Goal: Task Accomplishment & Management: Manage account settings

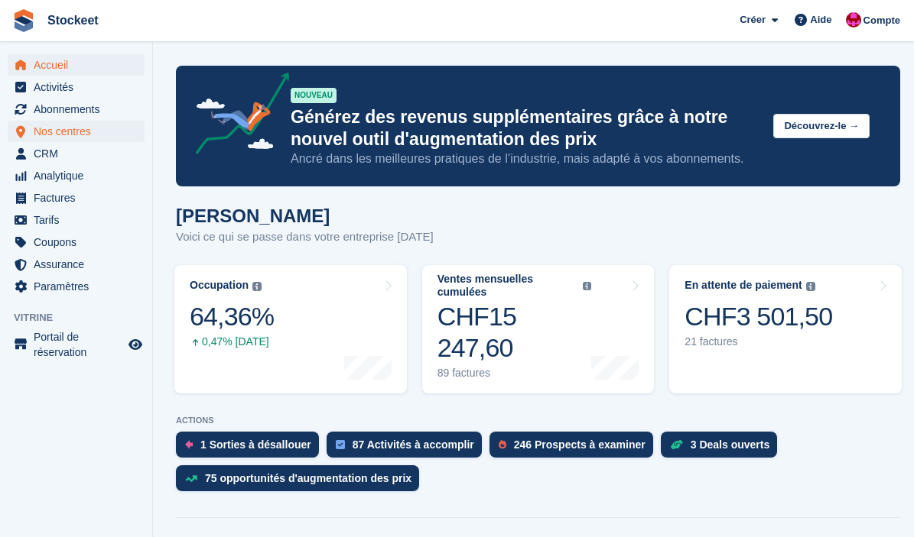
click at [55, 124] on span "Nos centres" at bounding box center [80, 131] width 92 height 21
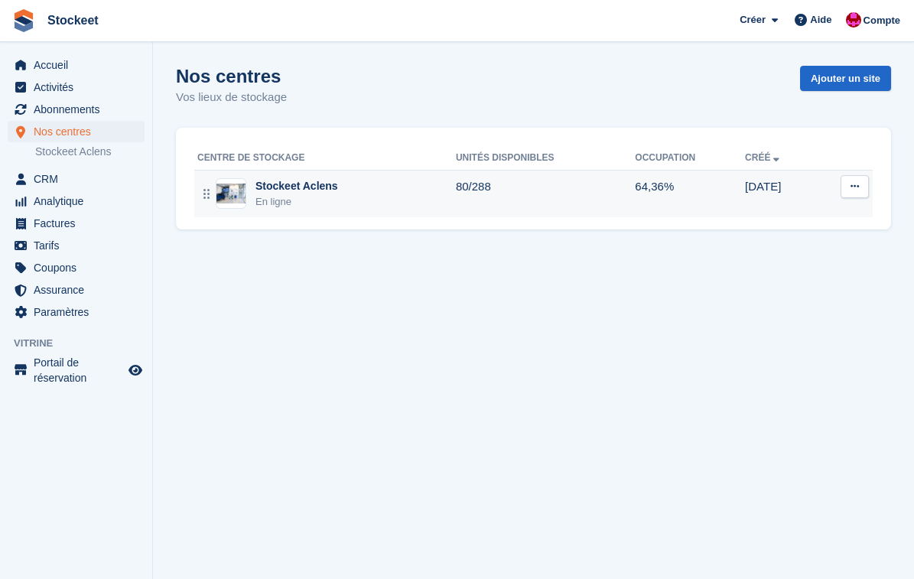
click at [380, 199] on div "Stockeet Aclens En ligne" at bounding box center [326, 193] width 258 height 31
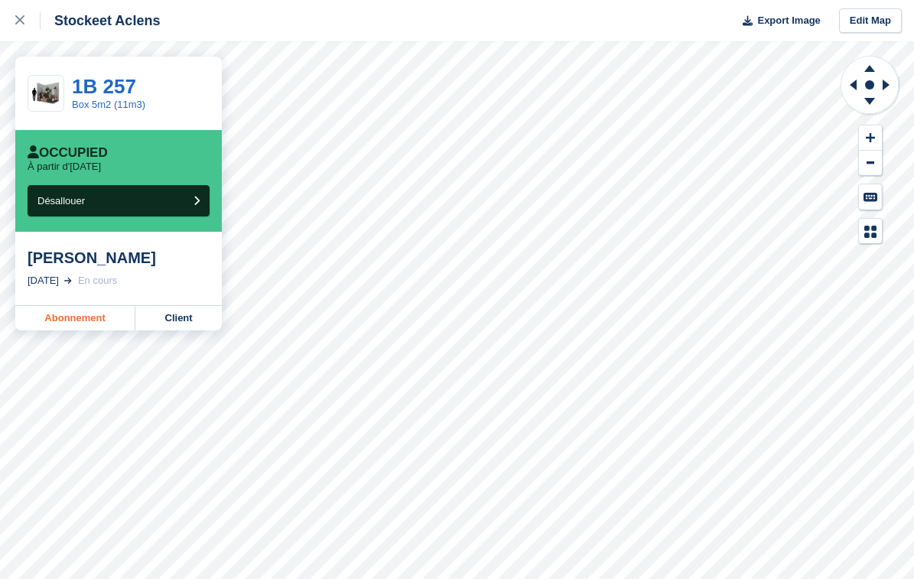
click at [76, 320] on link "Abonnement" at bounding box center [75, 318] width 120 height 24
click at [81, 317] on link "Abonnement" at bounding box center [75, 318] width 120 height 24
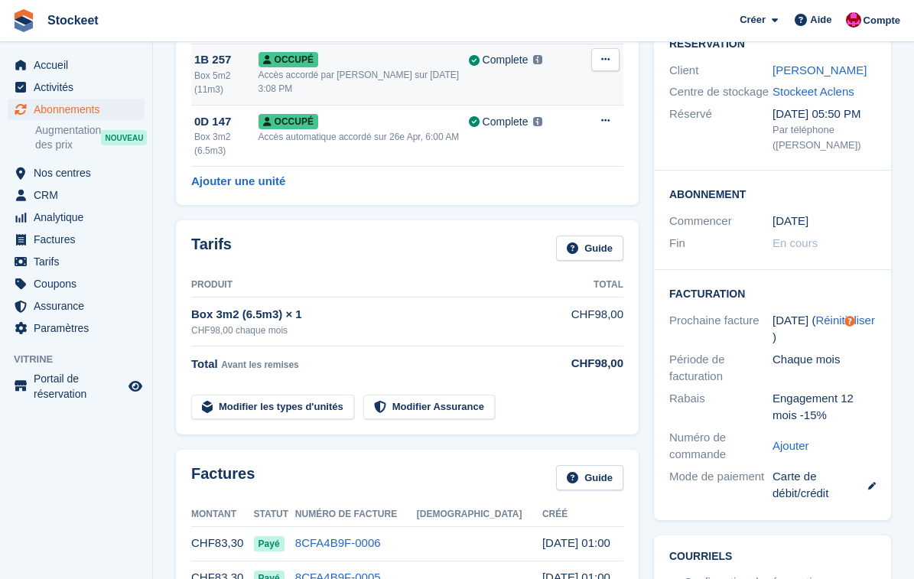
scroll to position [154, 0]
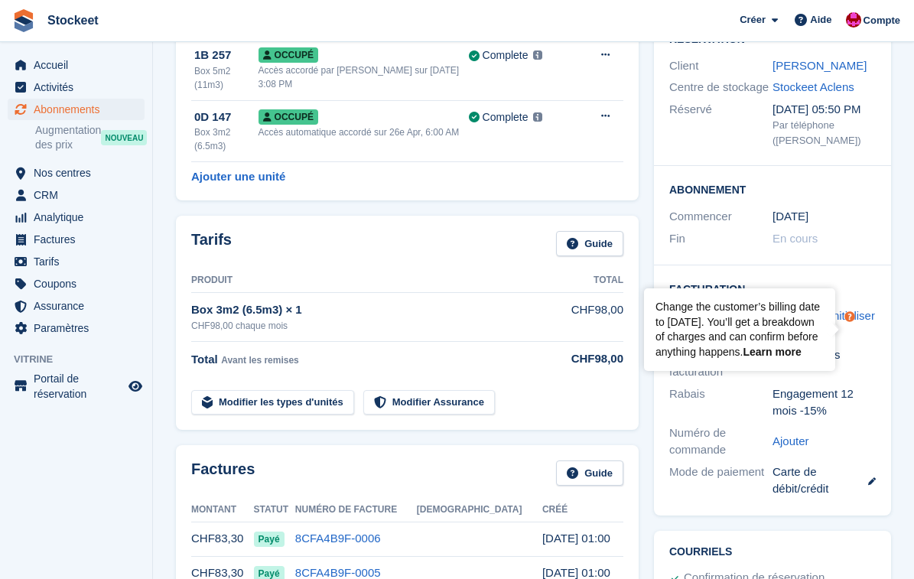
click at [770, 346] on link "Learn more" at bounding box center [771, 352] width 58 height 12
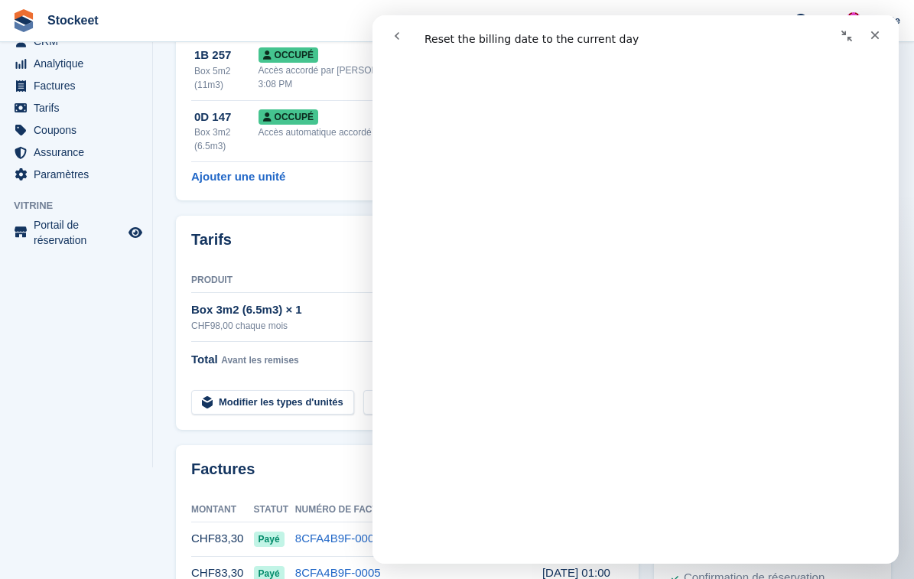
scroll to position [287, 0]
click at [874, 41] on div "Fermer" at bounding box center [875, 35] width 28 height 28
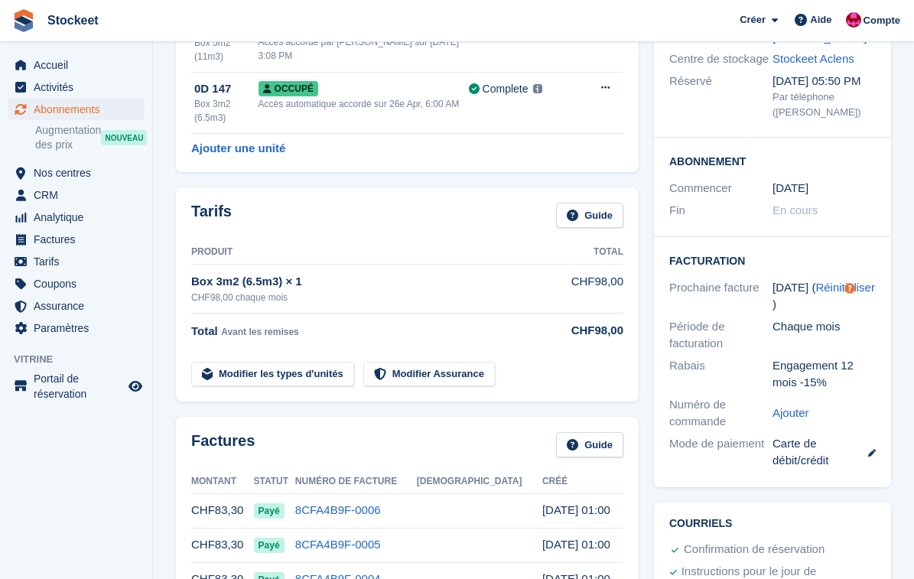
scroll to position [111, 0]
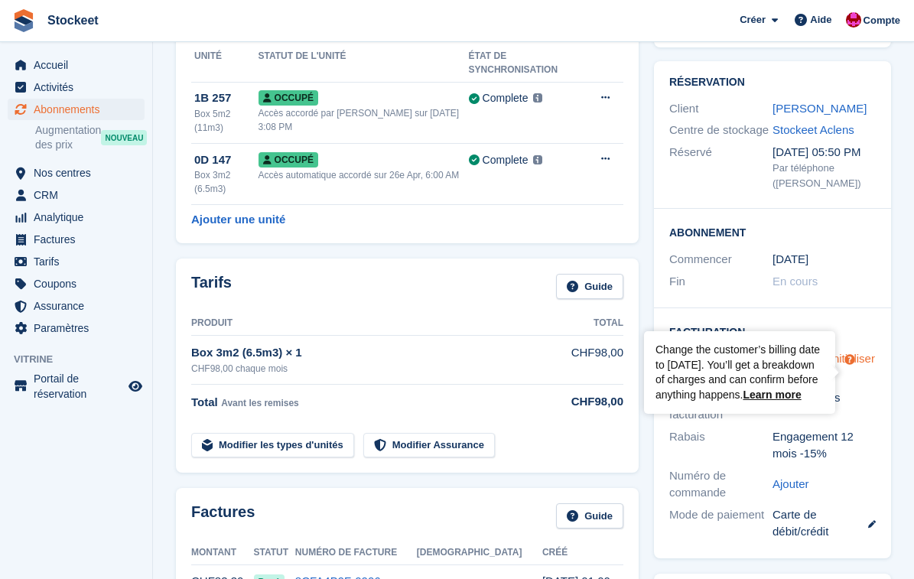
click at [850, 364] on circle "Tooltip anchor" at bounding box center [849, 359] width 9 height 9
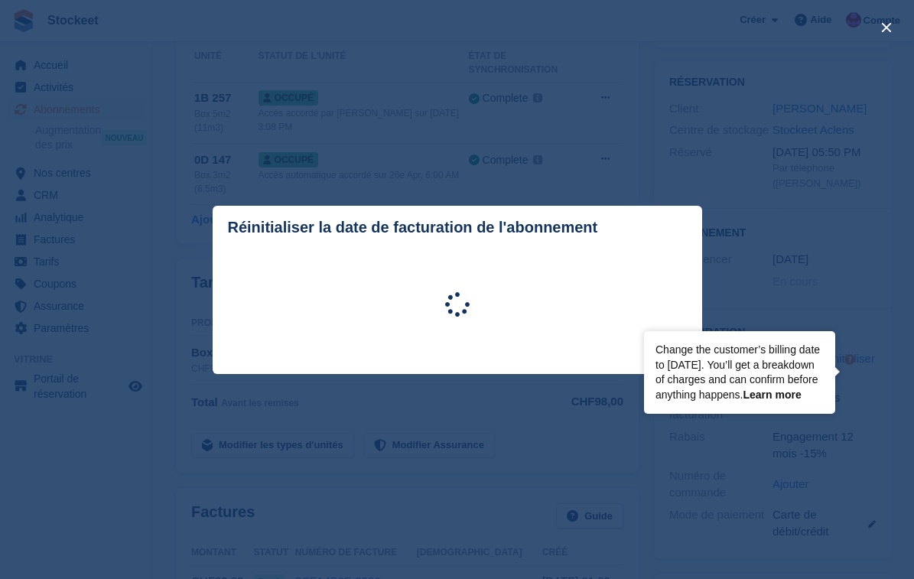
click at [779, 394] on link "Learn more" at bounding box center [771, 394] width 58 height 12
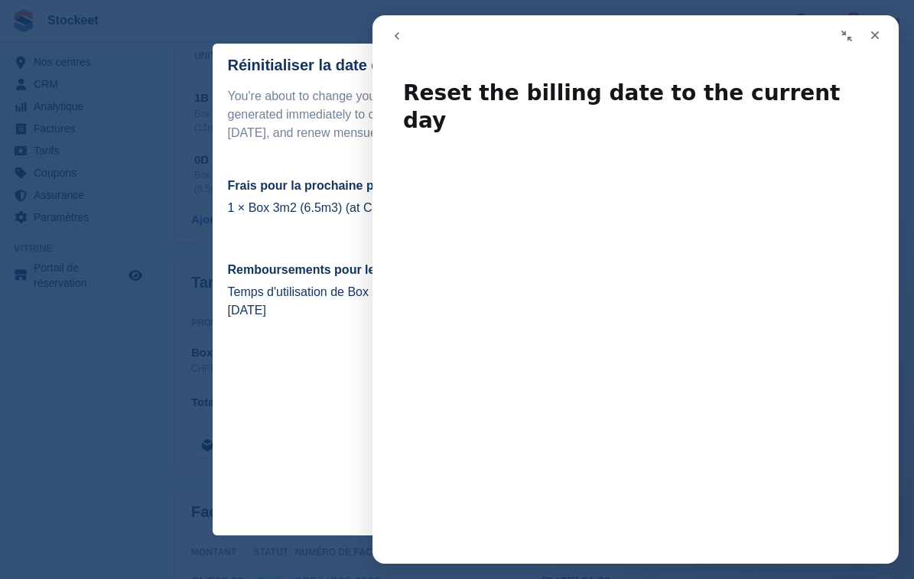
click at [311, 139] on p "You're about to change your subscription billing date. A prorated invoice will …" at bounding box center [457, 114] width 459 height 55
click at [871, 40] on icon "Fermer" at bounding box center [875, 35] width 12 height 12
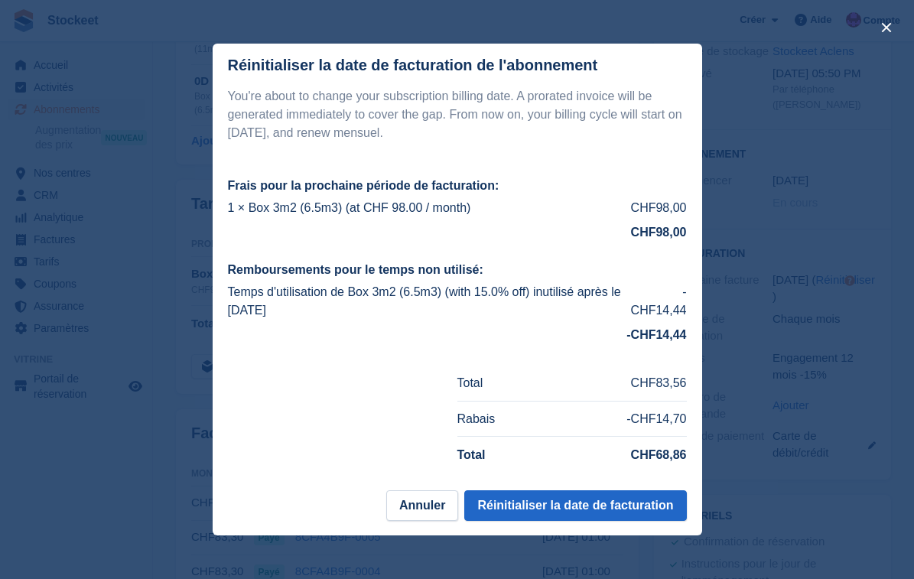
scroll to position [191, 0]
click at [420, 506] on button "Annuler" at bounding box center [422, 505] width 72 height 31
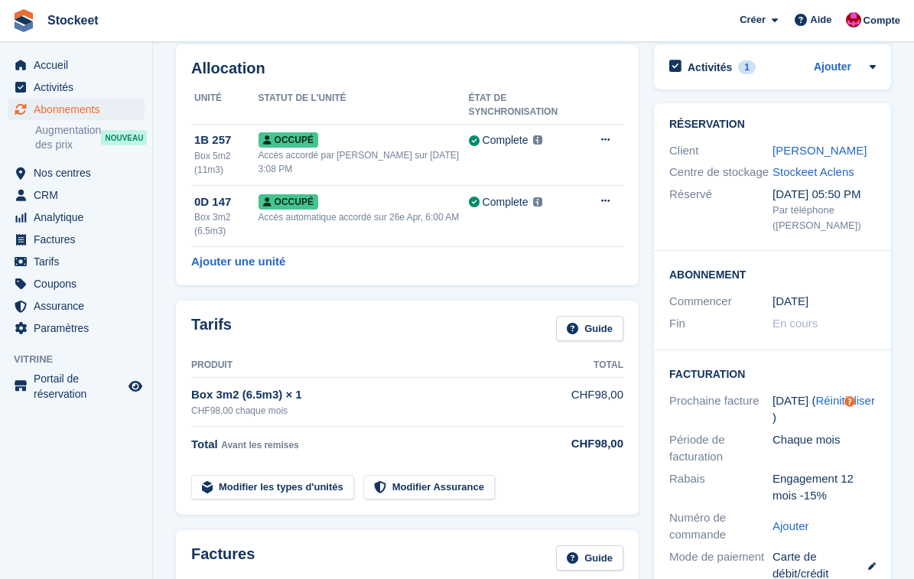
scroll to position [67, 0]
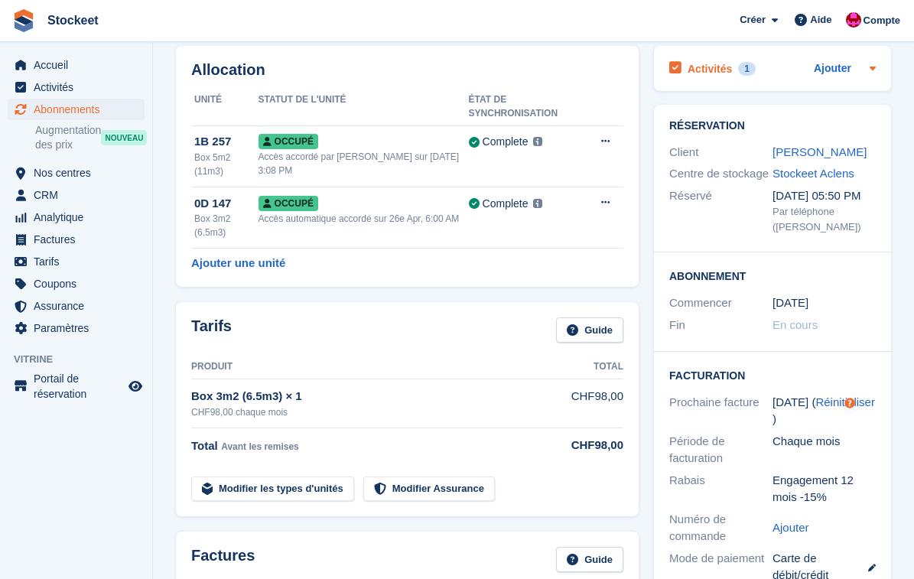
click at [706, 72] on h2 "Activités" at bounding box center [709, 69] width 44 height 14
click at [714, 68] on h2 "Activités" at bounding box center [709, 69] width 44 height 14
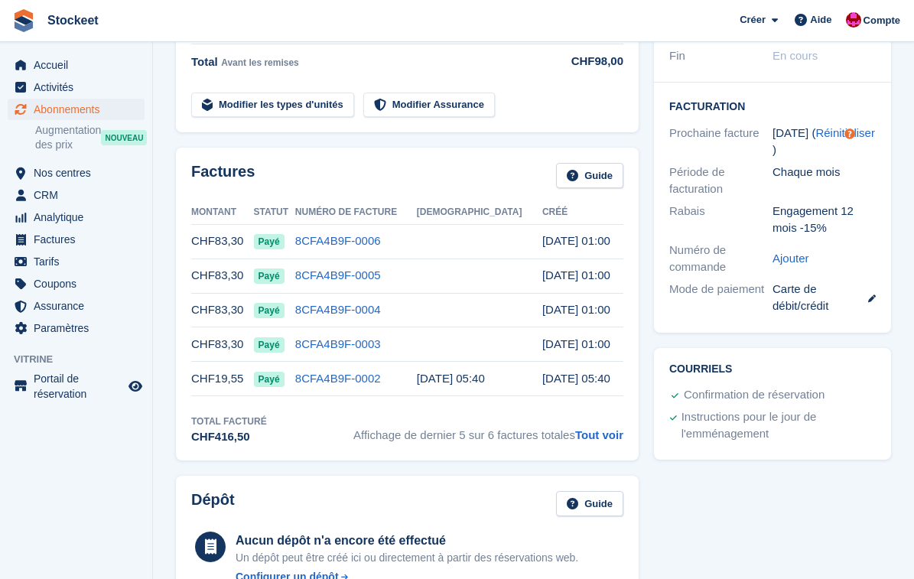
scroll to position [452, 0]
click at [872, 296] on link at bounding box center [866, 297] width 20 height 18
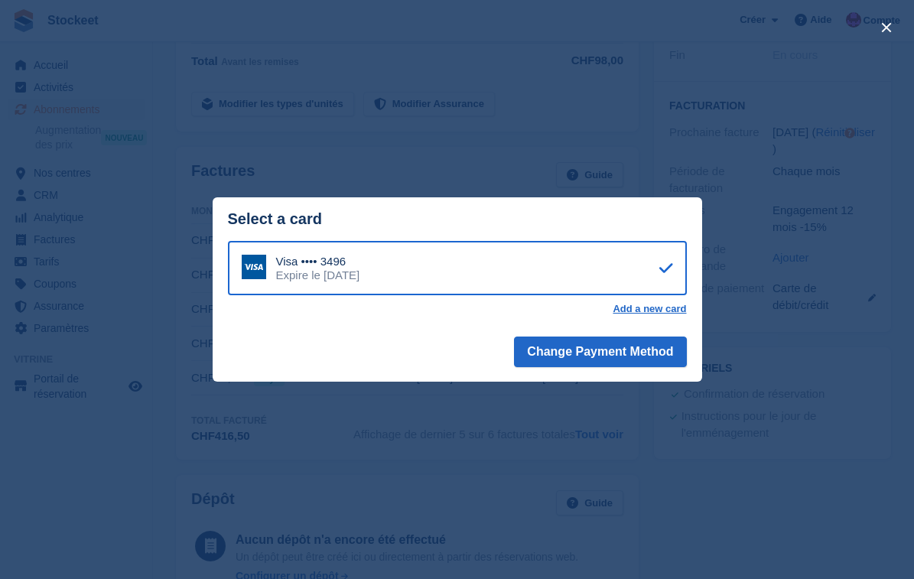
click at [607, 133] on div "close" at bounding box center [457, 289] width 914 height 579
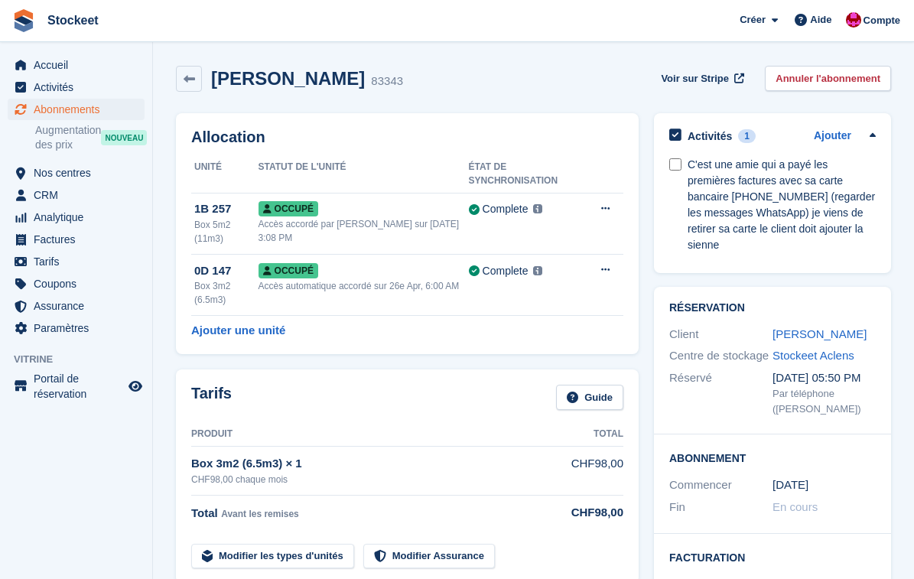
scroll to position [0, 0]
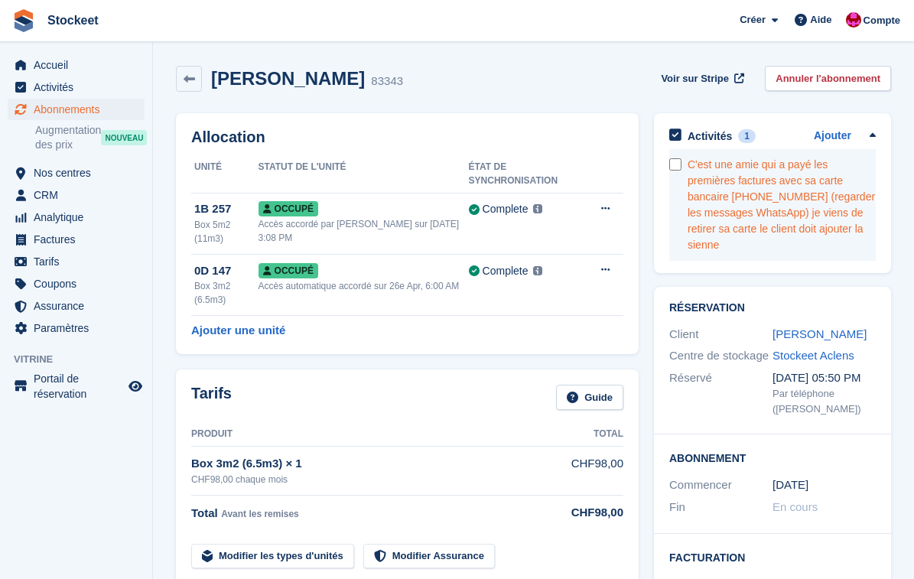
click at [712, 149] on link "C'est une amie qui a payé les premières factures avec sa carte bancaire +417954…" at bounding box center [781, 205] width 188 height 112
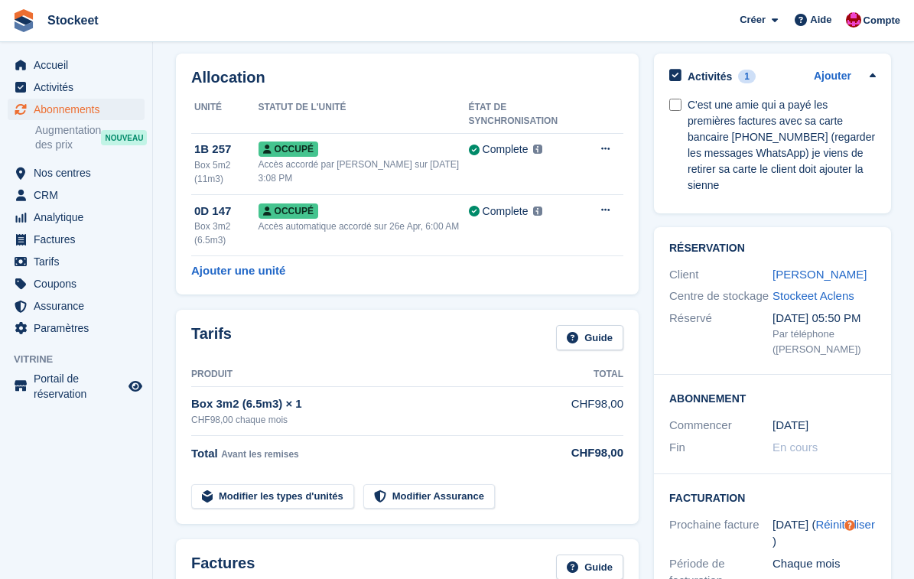
scroll to position [62, 0]
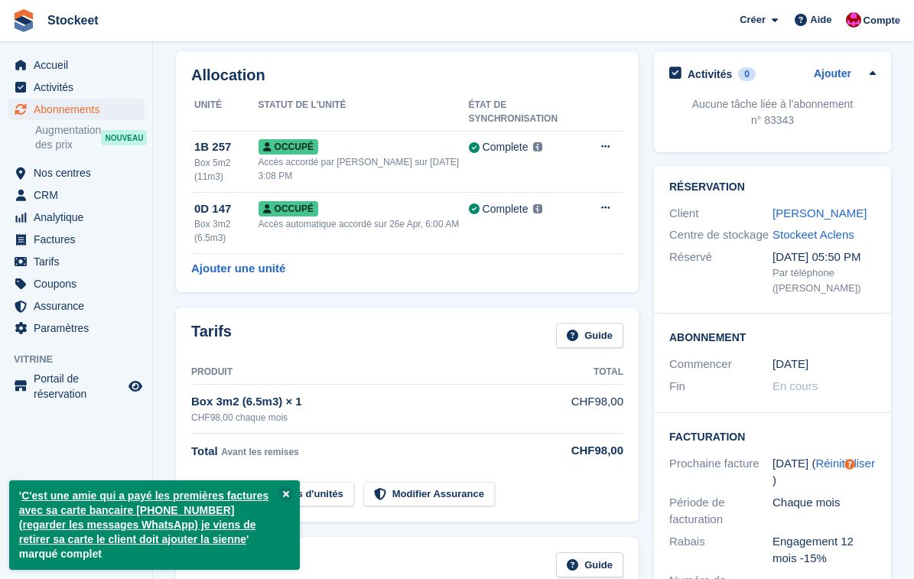
drag, startPoint x: 178, startPoint y: 550, endPoint x: 23, endPoint y: 491, distance: 166.3
click at [23, 491] on p "' C'est une amie qui a payé les premières factures avec sa carte bancaire +4179…" at bounding box center [154, 524] width 291 height 89
copy p "C'est une amie qui a payé les premières factures avec sa carte bancaire +417954…"
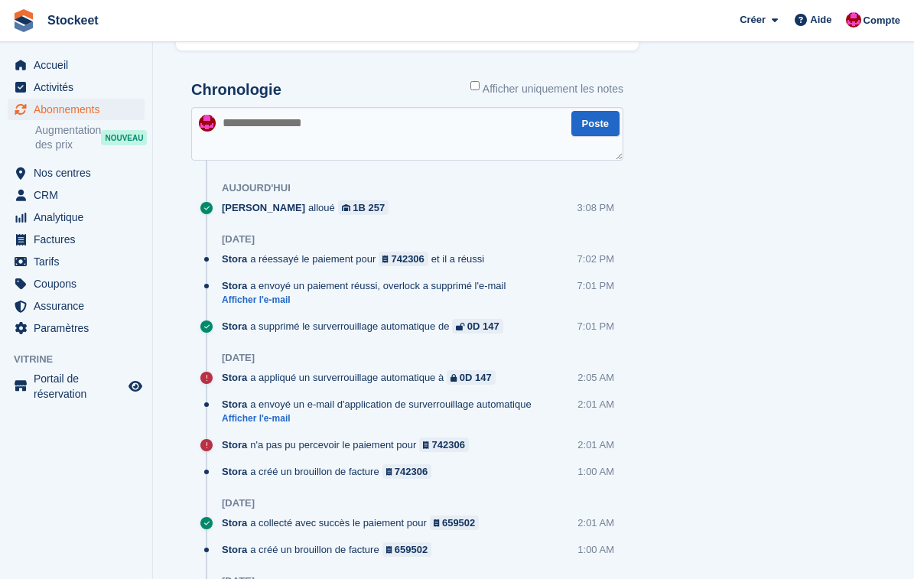
scroll to position [1000, 0]
click at [486, 145] on textarea at bounding box center [407, 135] width 432 height 54
paste textarea "**********"
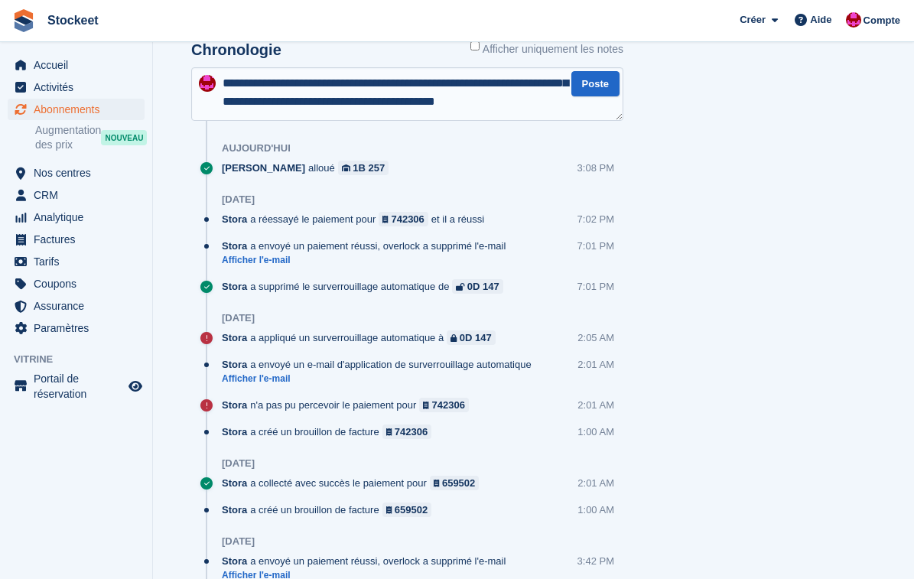
scroll to position [8, 0]
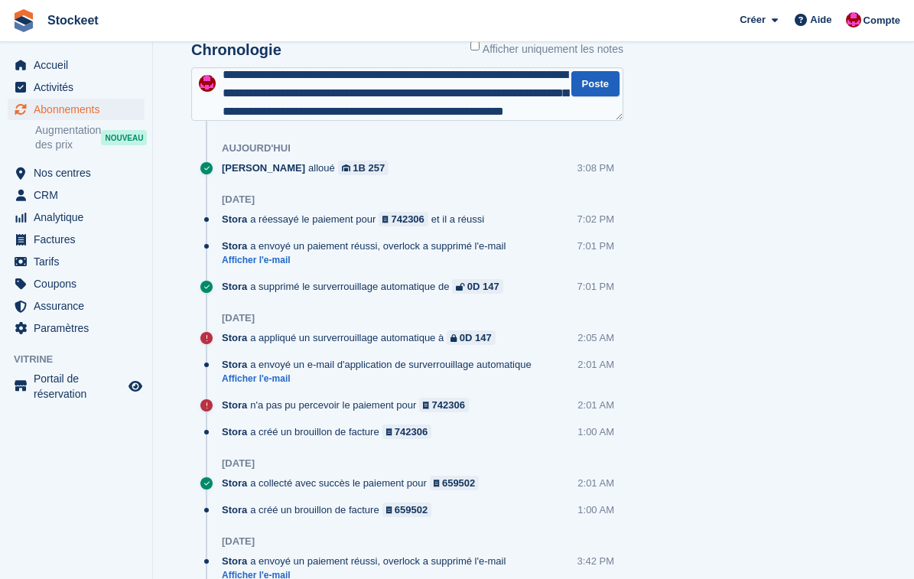
type textarea "**********"
click at [587, 92] on button "Poste" at bounding box center [595, 83] width 48 height 25
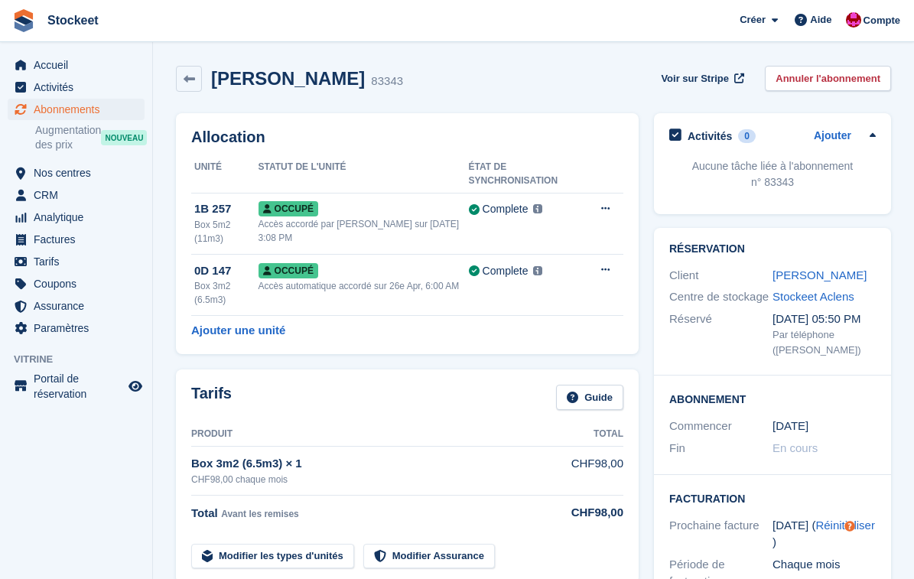
scroll to position [0, 0]
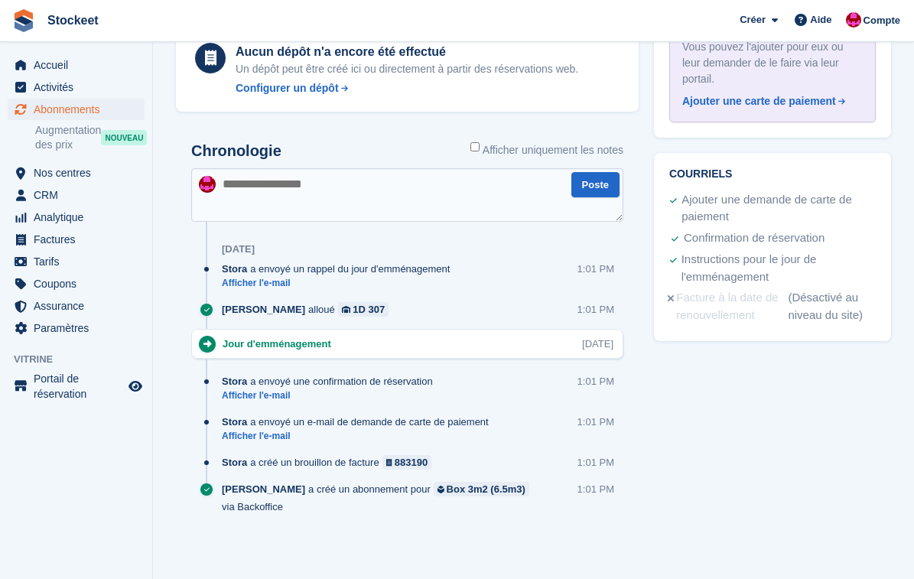
scroll to position [741, 0]
click at [267, 438] on link "Afficher l'e-mail" at bounding box center [359, 436] width 274 height 13
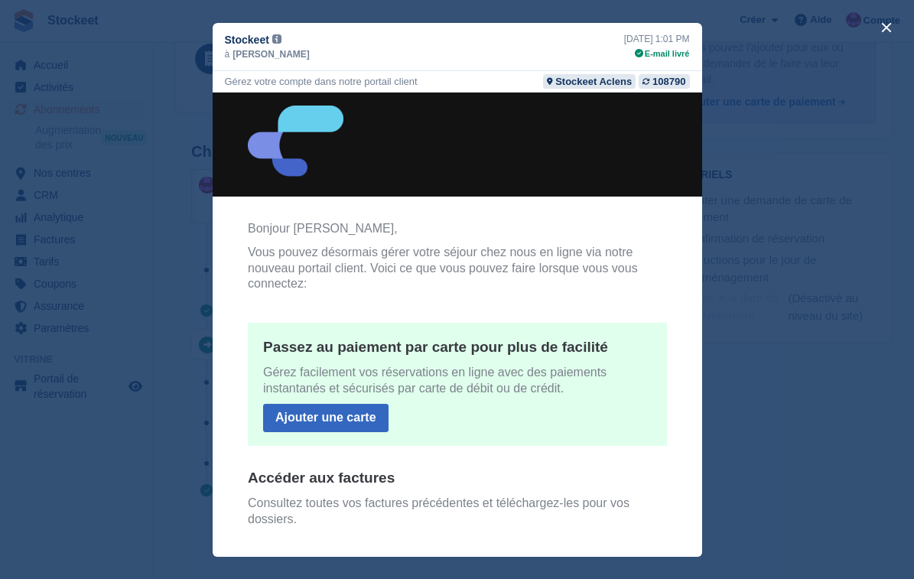
scroll to position [0, 0]
click at [881, 31] on button "close" at bounding box center [886, 27] width 24 height 24
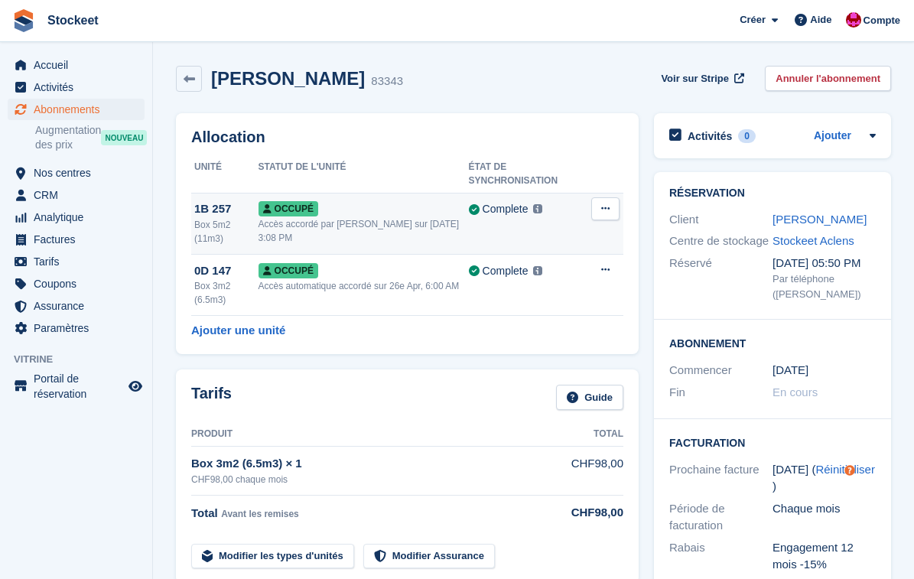
click at [602, 206] on icon at bounding box center [605, 208] width 8 height 10
click at [544, 269] on p "Désallouer" at bounding box center [545, 271] width 133 height 20
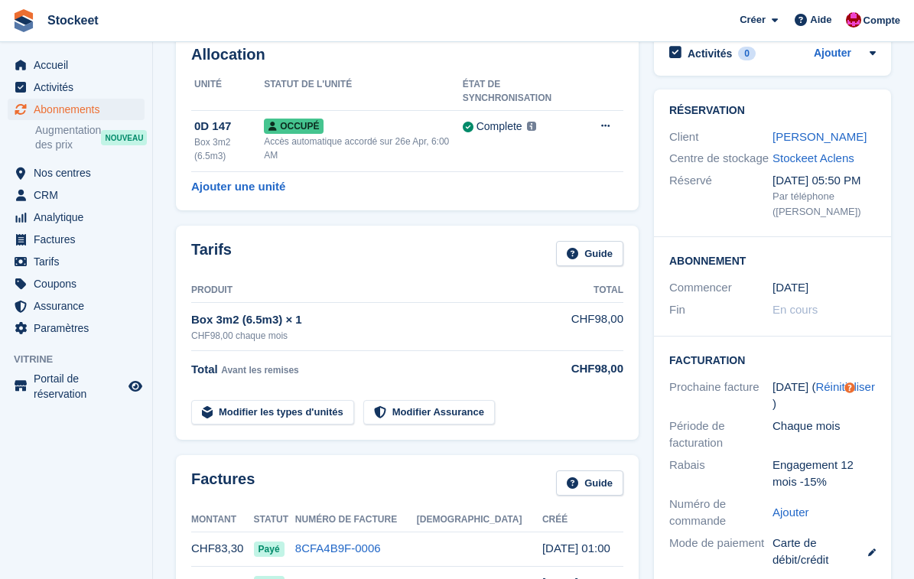
scroll to position [81, 0]
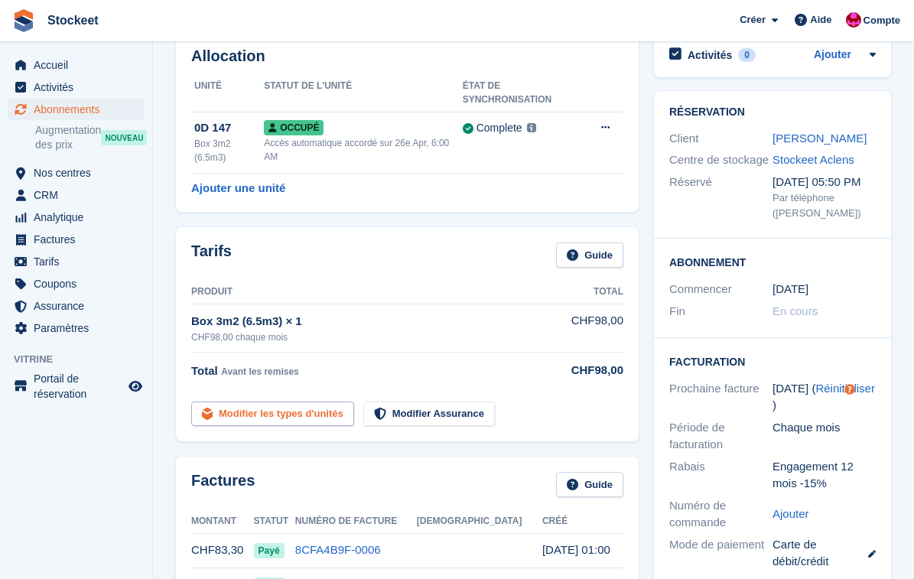
click at [309, 412] on link "Modifier les types d'unités" at bounding box center [272, 413] width 163 height 25
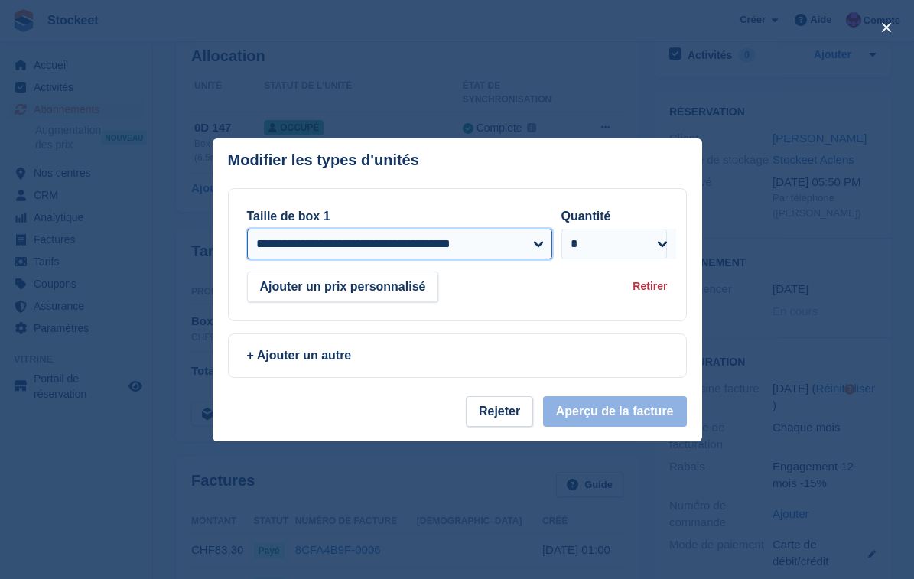
select select "*****"
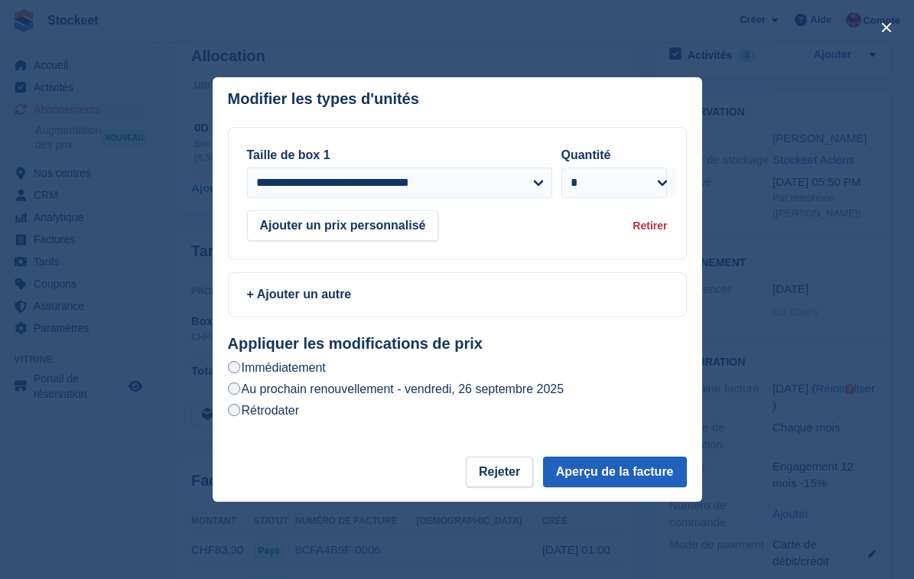
click at [621, 466] on button "Aperçu de la facture" at bounding box center [615, 471] width 144 height 31
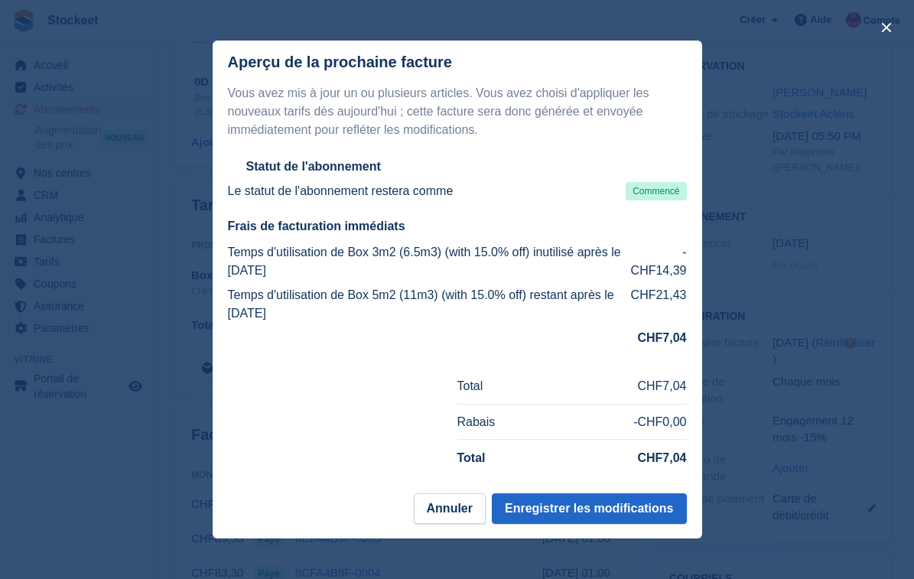
scroll to position [128, 0]
click at [618, 504] on button "Enregistrer les modifications" at bounding box center [589, 508] width 195 height 31
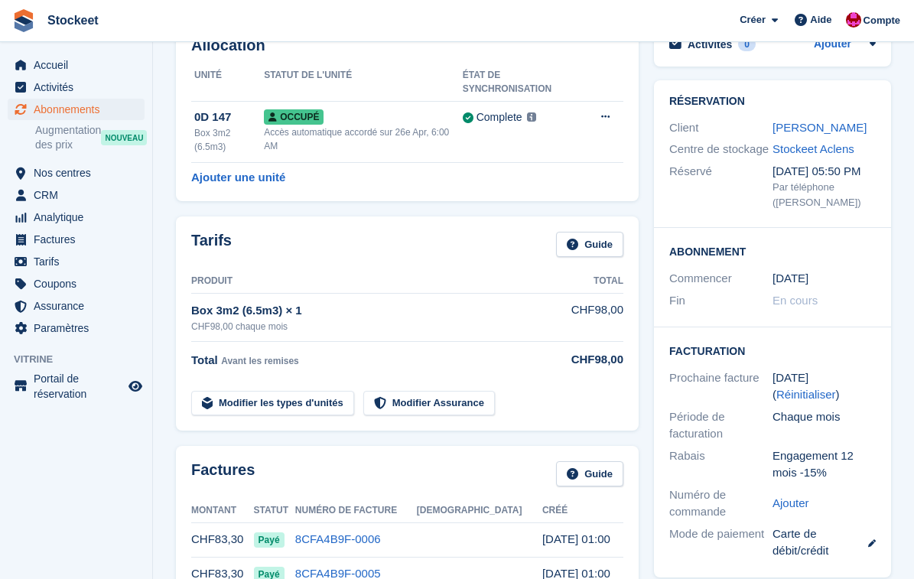
scroll to position [93, 0]
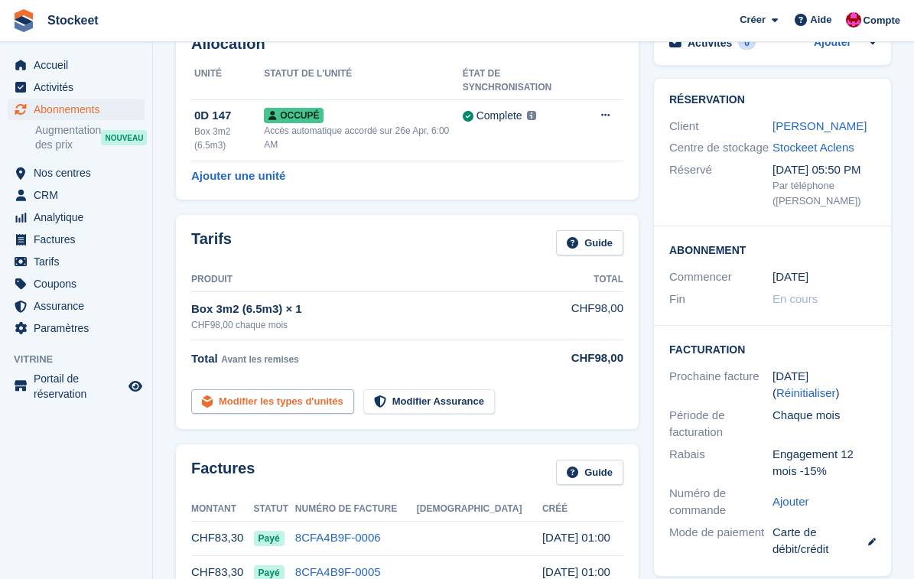
click at [322, 399] on link "Modifier les types d'unités" at bounding box center [272, 401] width 163 height 25
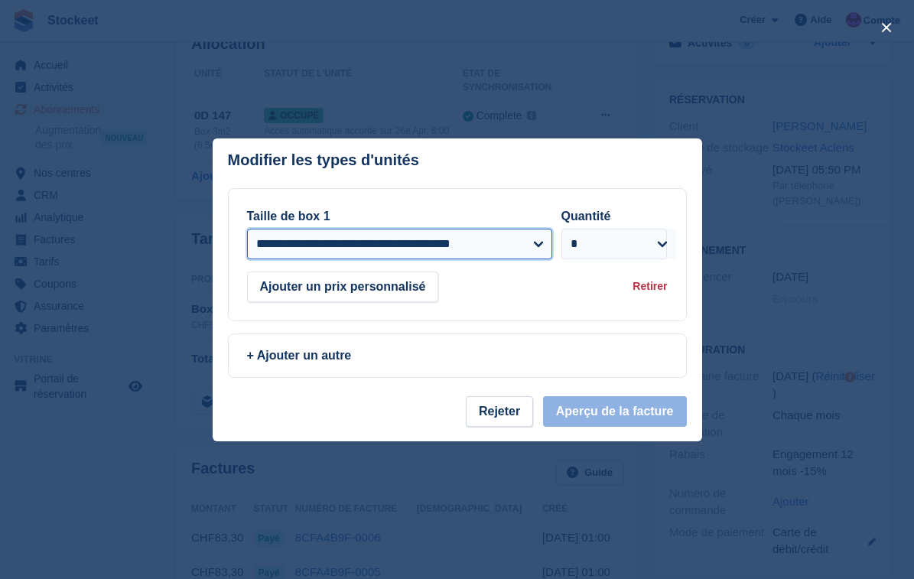
select select "*****"
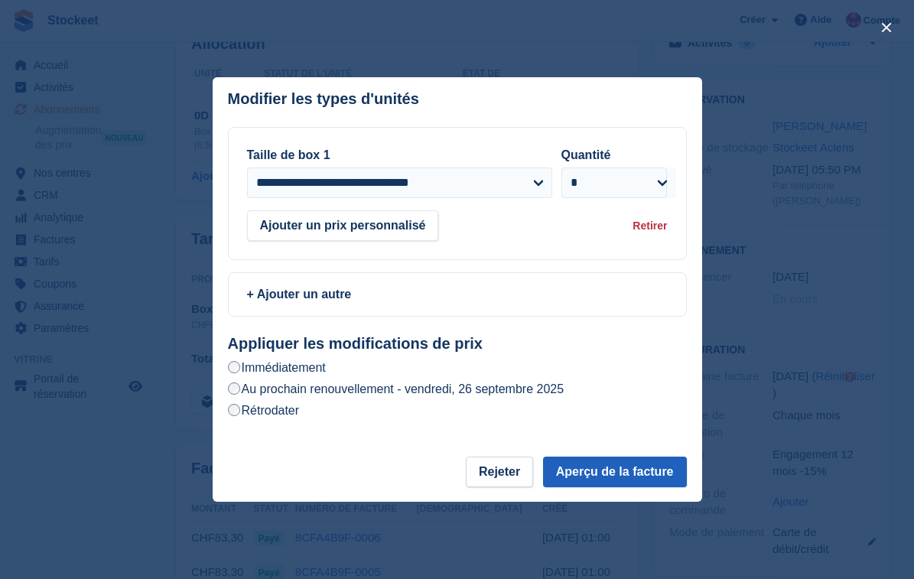
click at [609, 464] on button "Aperçu de la facture" at bounding box center [615, 471] width 144 height 31
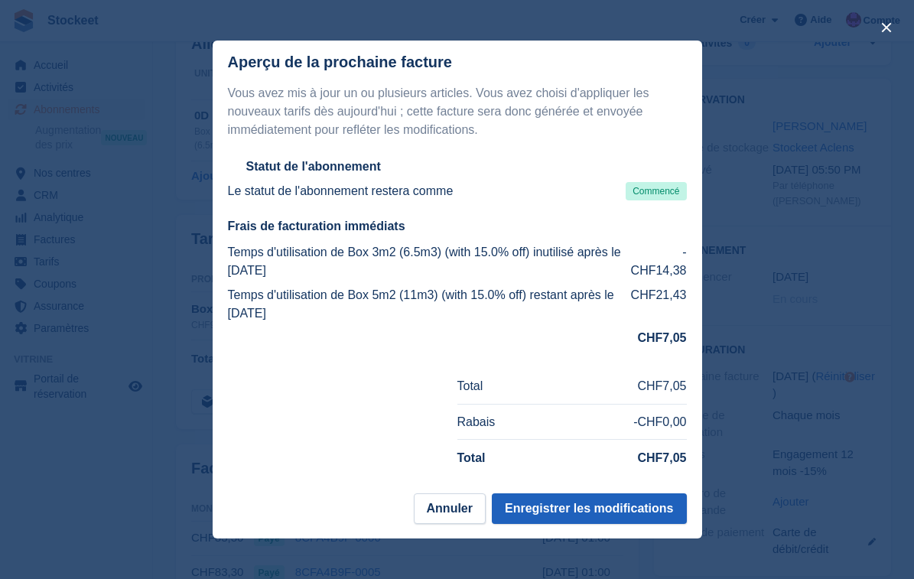
click at [611, 510] on button "Enregistrer les modifications" at bounding box center [589, 508] width 195 height 31
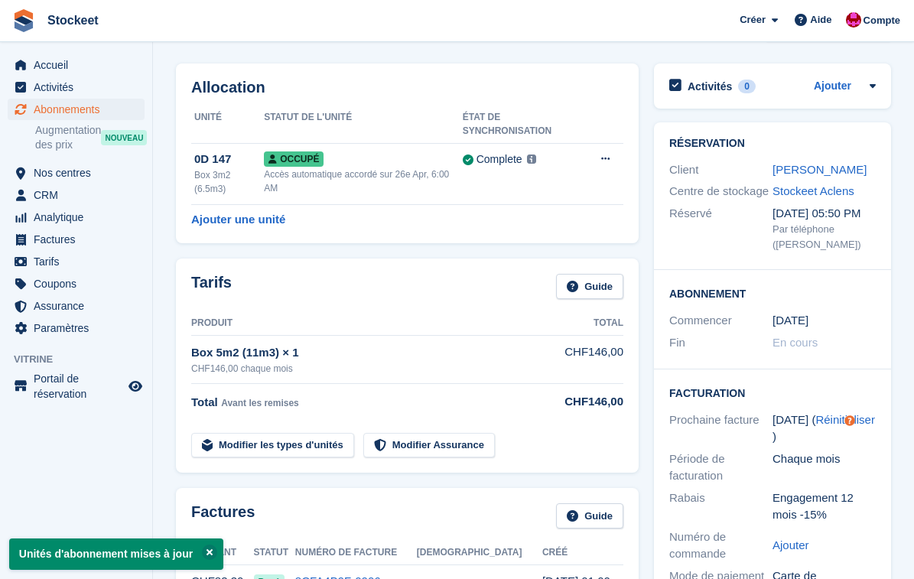
scroll to position [59, 0]
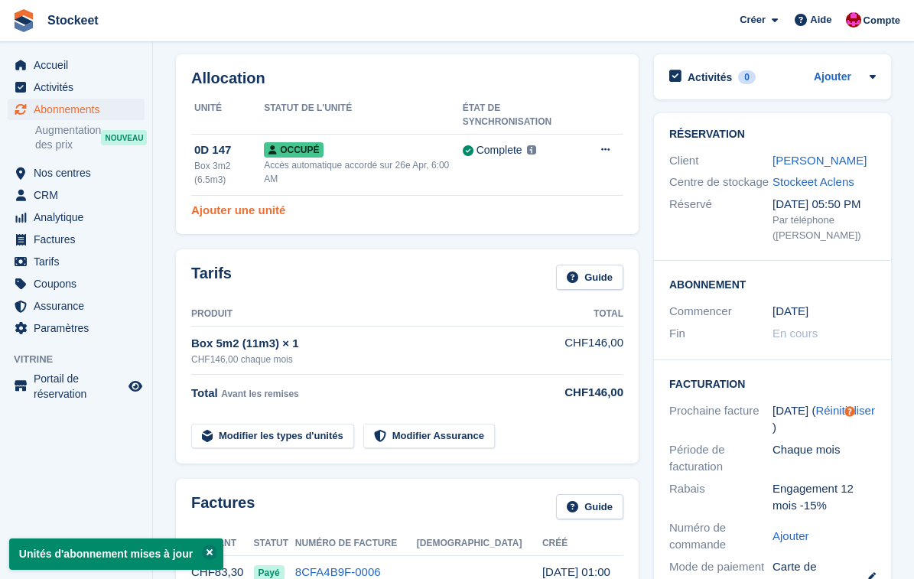
click at [259, 207] on link "Ajouter une unité" at bounding box center [238, 211] width 94 height 18
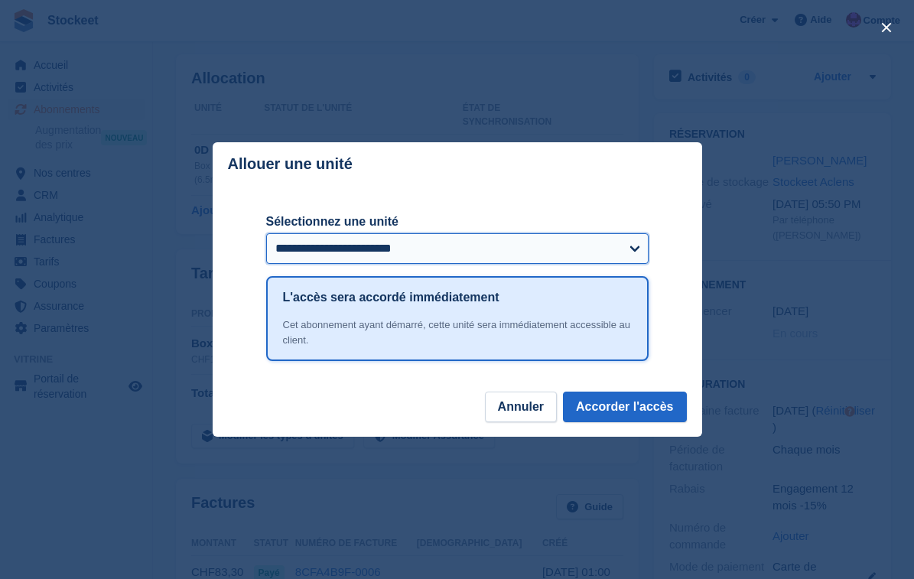
select select "*****"
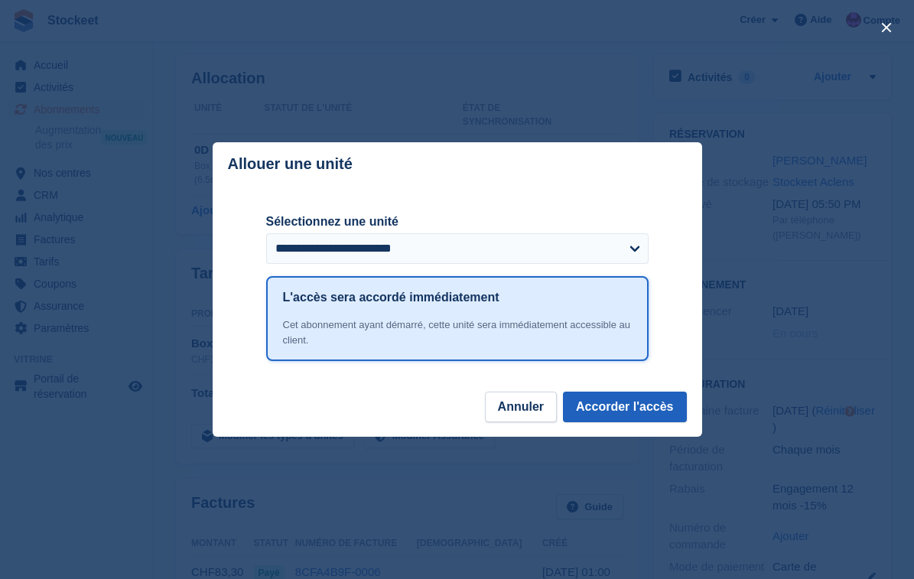
click at [645, 404] on button "Accorder l'accès" at bounding box center [624, 406] width 123 height 31
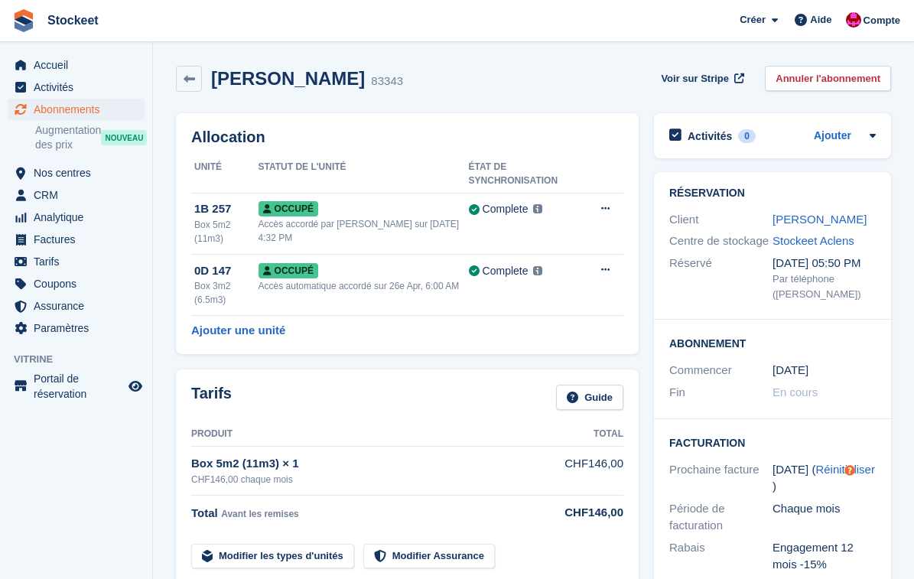
scroll to position [0, 0]
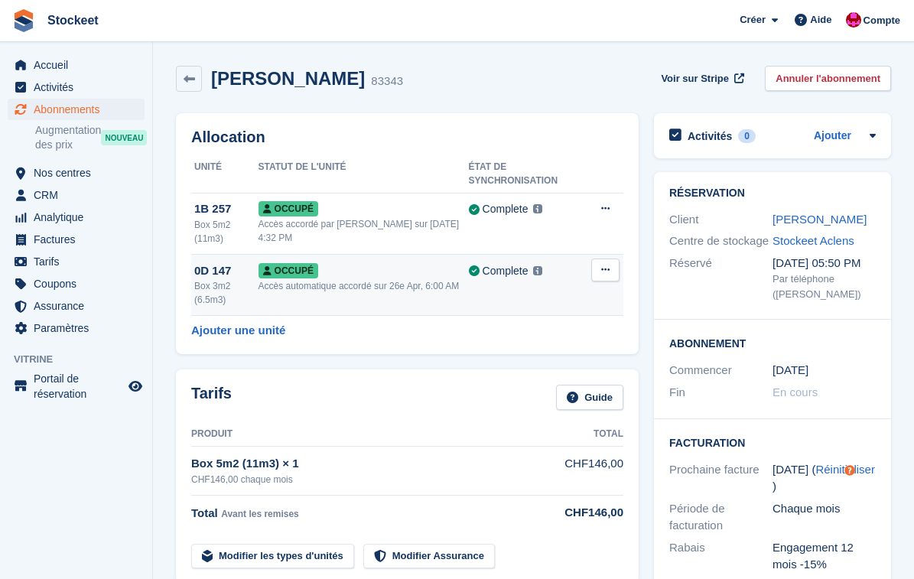
click at [605, 270] on icon at bounding box center [605, 270] width 8 height 10
click at [550, 326] on p "Désallouer" at bounding box center [545, 333] width 133 height 20
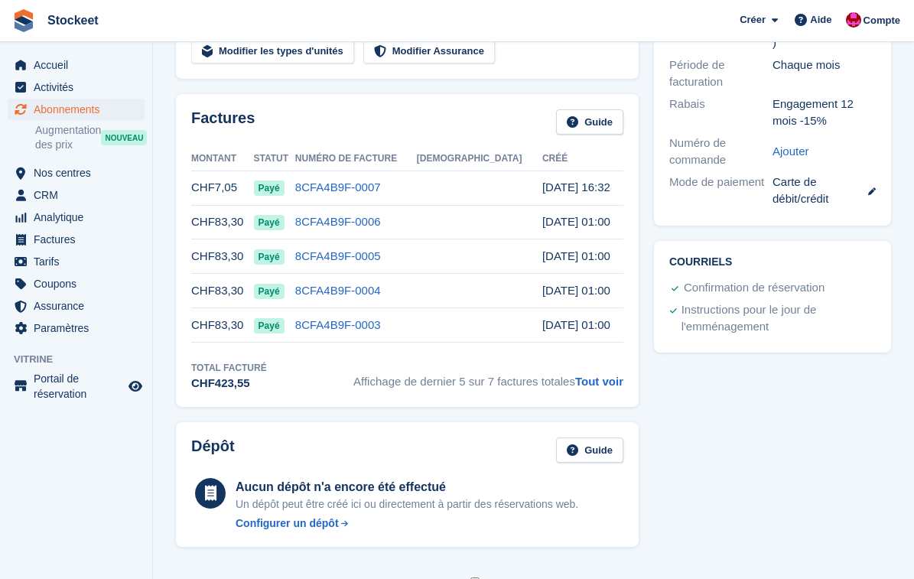
scroll to position [433, 0]
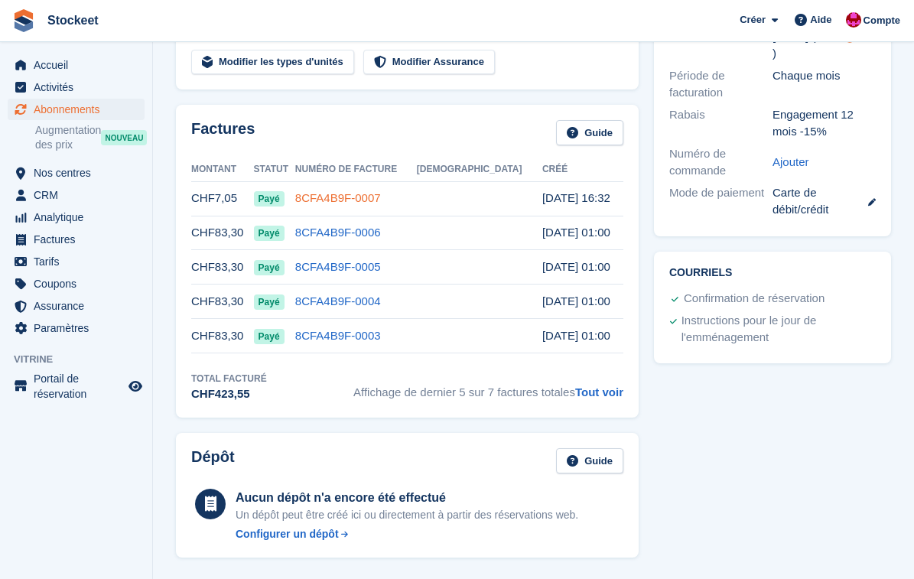
click at [381, 193] on link "8CFA4B9F-0007" at bounding box center [338, 197] width 86 height 13
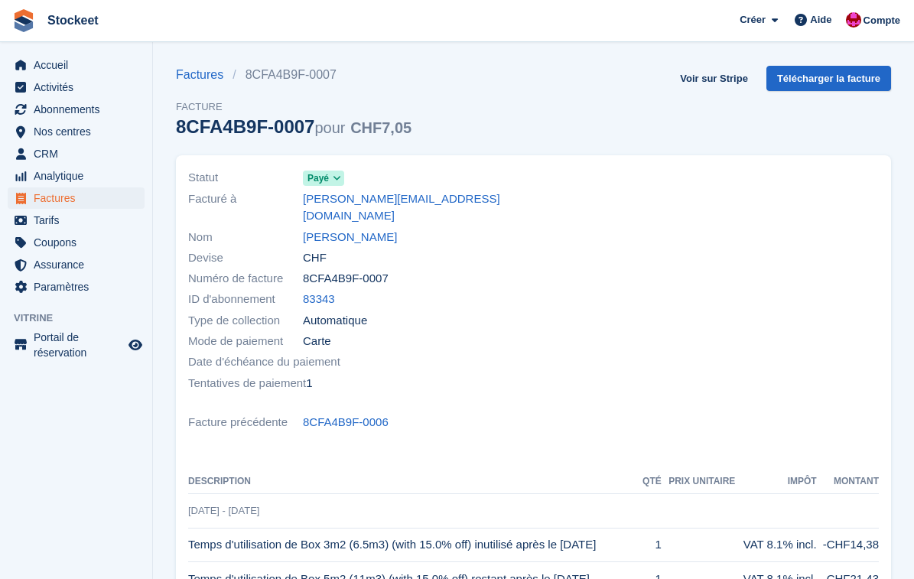
scroll to position [22, 0]
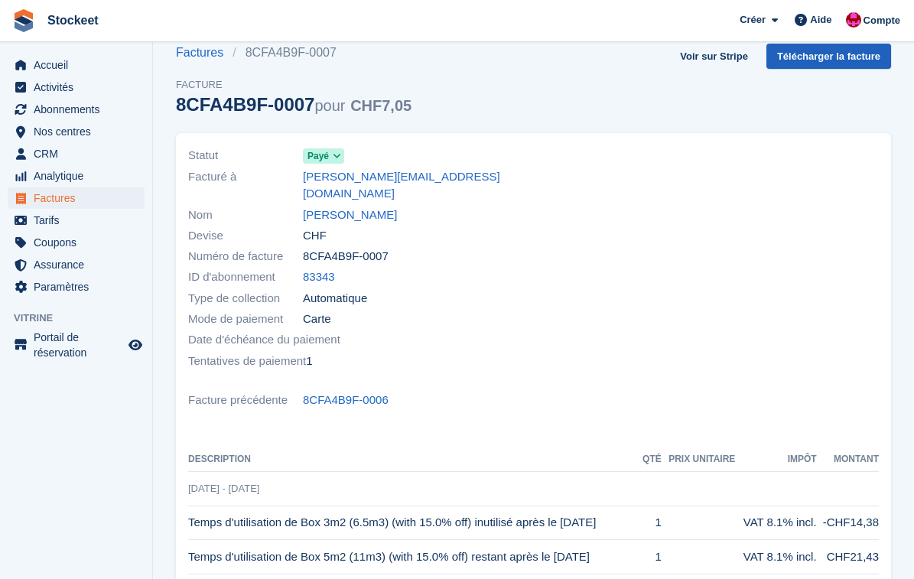
click at [805, 60] on link "Télécharger la facture" at bounding box center [828, 56] width 125 height 25
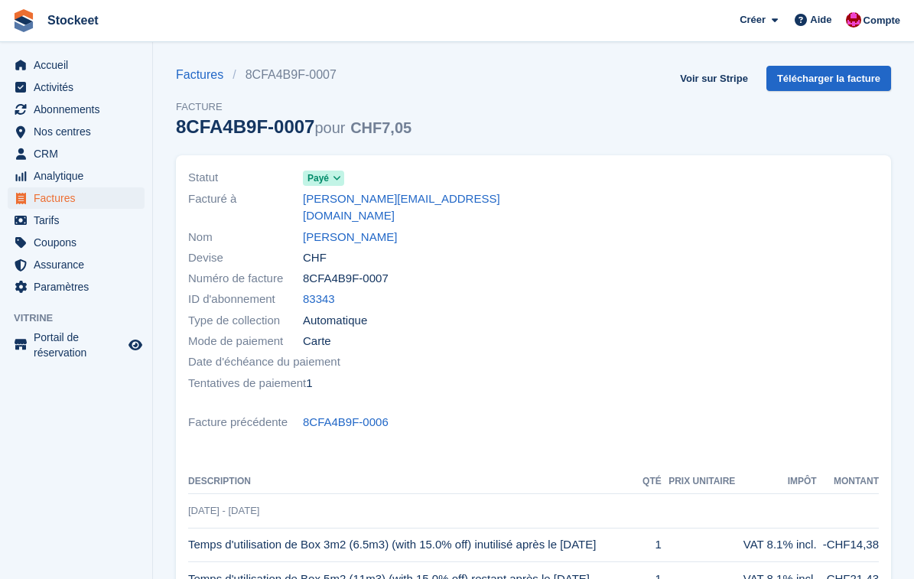
scroll to position [0, 0]
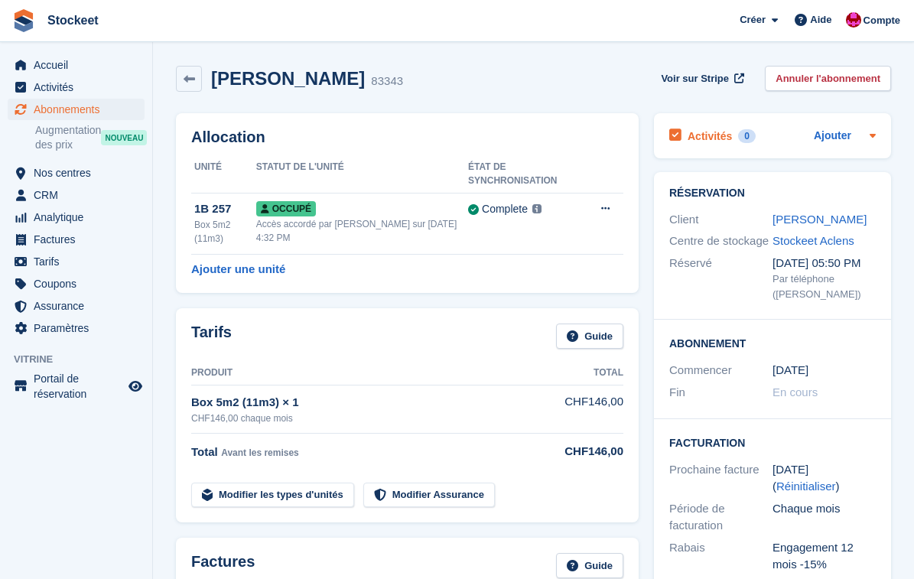
click at [724, 133] on h2 "Activités" at bounding box center [709, 136] width 44 height 14
click at [829, 132] on link "Ajouter" at bounding box center [831, 137] width 37 height 18
click at [390, 60] on div "[PERSON_NAME] 83343 Voir sur Stripe Annuler l'abonnement" at bounding box center [533, 81] width 730 height 47
click at [823, 141] on link "Ajouter" at bounding box center [831, 137] width 37 height 18
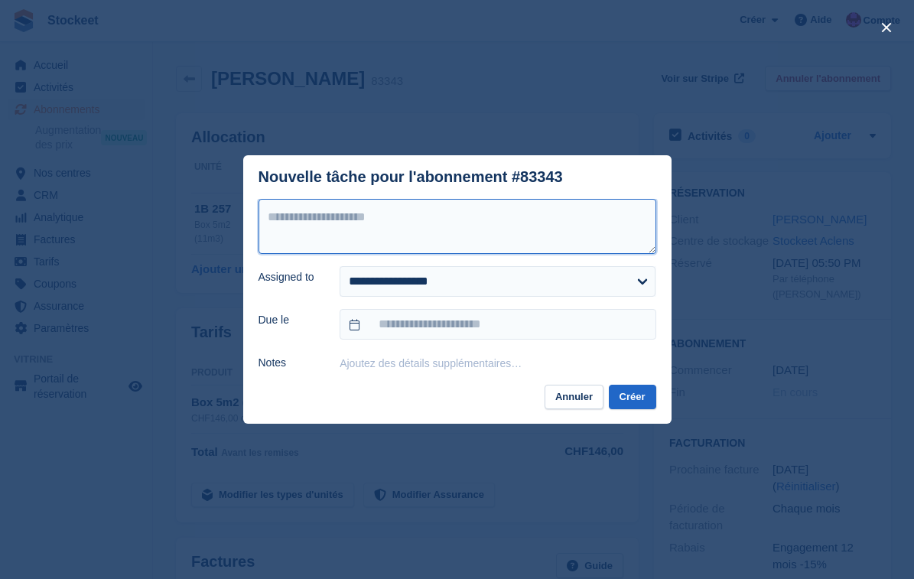
click at [435, 232] on textarea at bounding box center [457, 226] width 398 height 55
type textarea "**********"
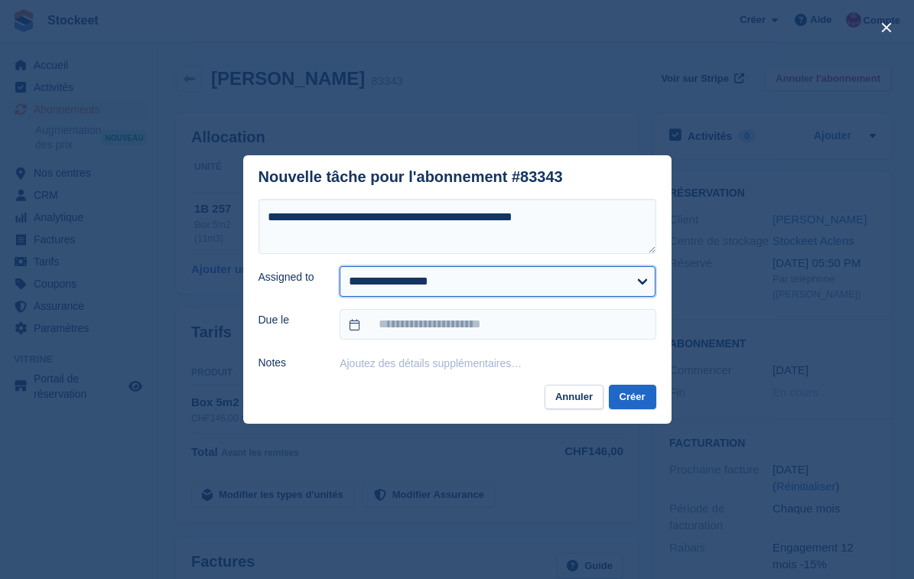
select select "****"
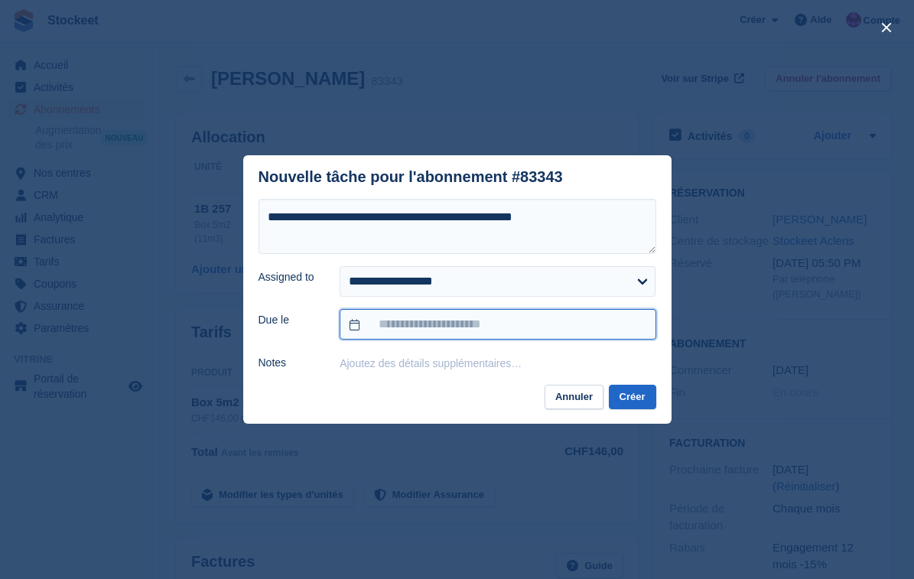
click at [418, 332] on input "text" at bounding box center [497, 324] width 316 height 31
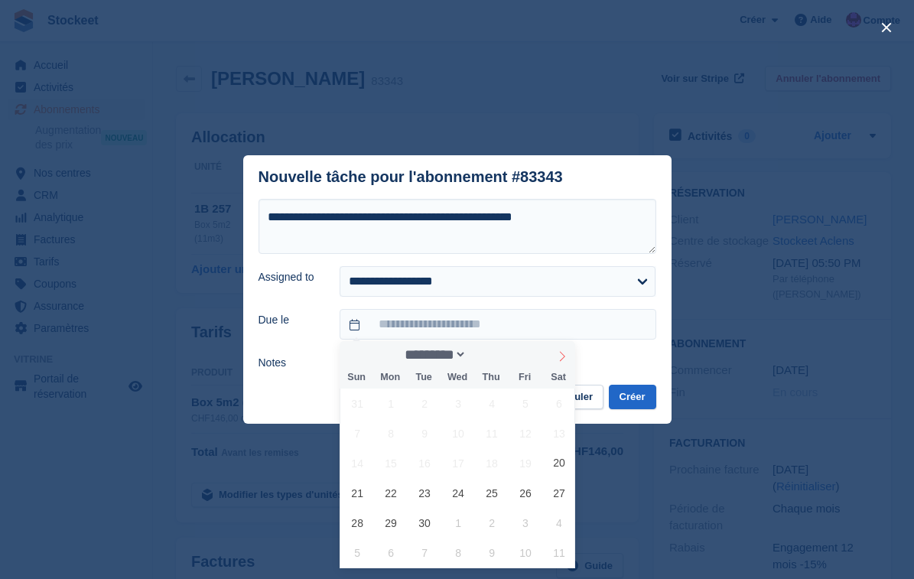
click at [559, 362] on span at bounding box center [562, 354] width 26 height 26
select select "*"
click at [532, 403] on span "3" at bounding box center [526, 403] width 30 height 30
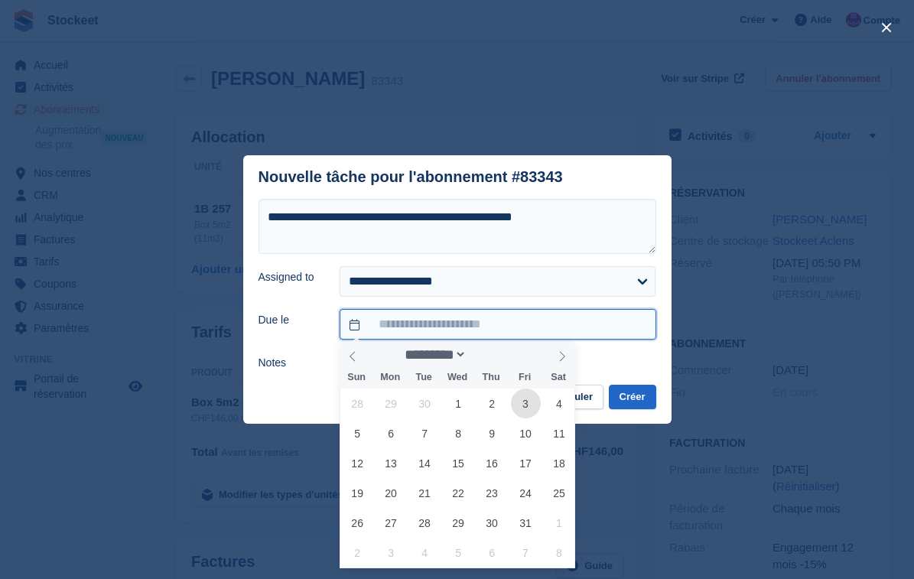
type input "**********"
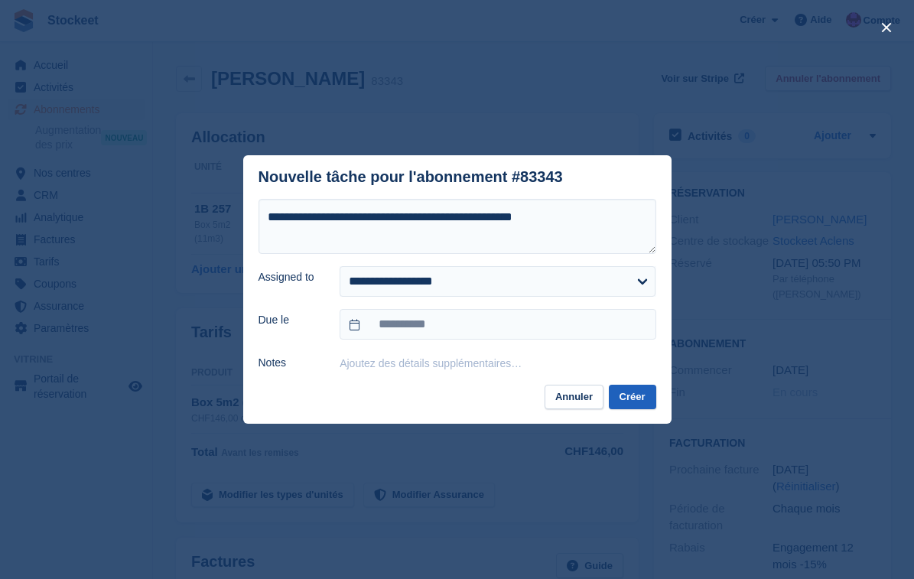
click at [628, 398] on button "Créer" at bounding box center [632, 397] width 47 height 25
